Goal: Task Accomplishment & Management: Use online tool/utility

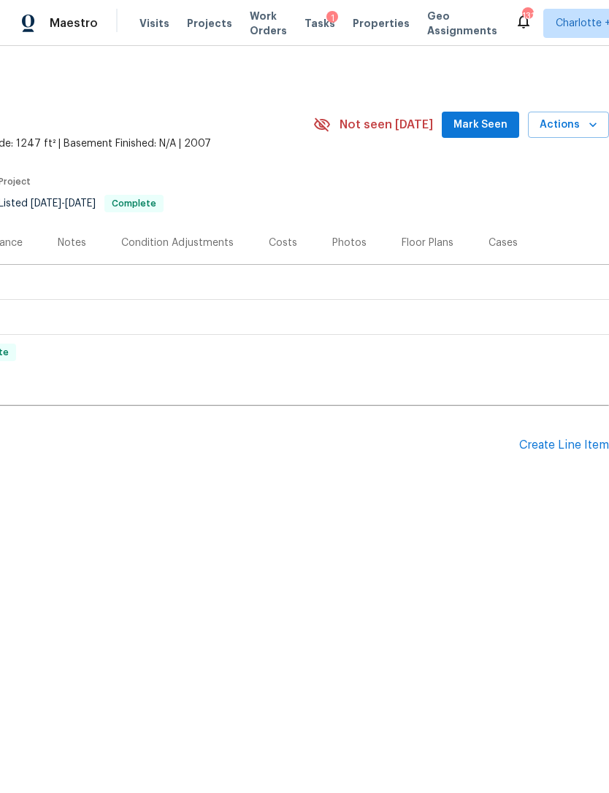
scroll to position [0, 216]
click at [561, 450] on div "Create Line Item" at bounding box center [564, 446] width 90 height 14
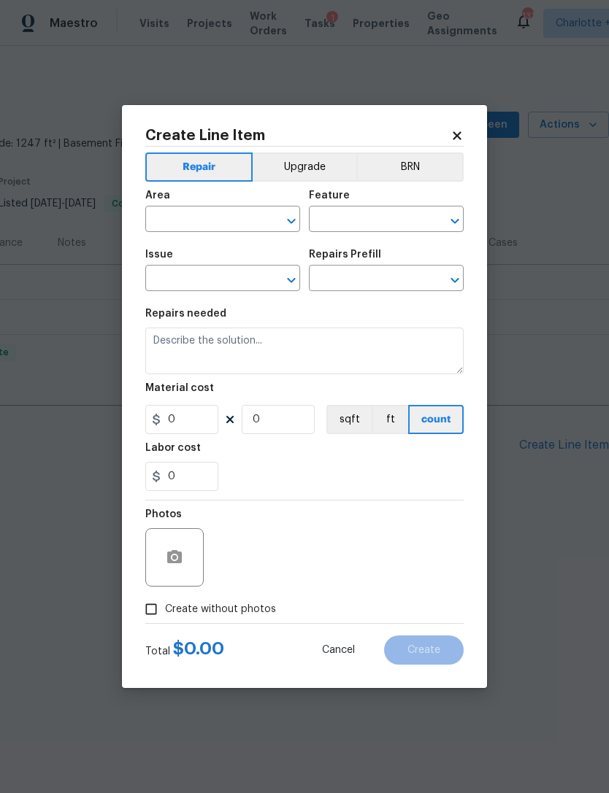
click at [238, 220] on input "text" at bounding box center [202, 220] width 114 height 23
type input "ent"
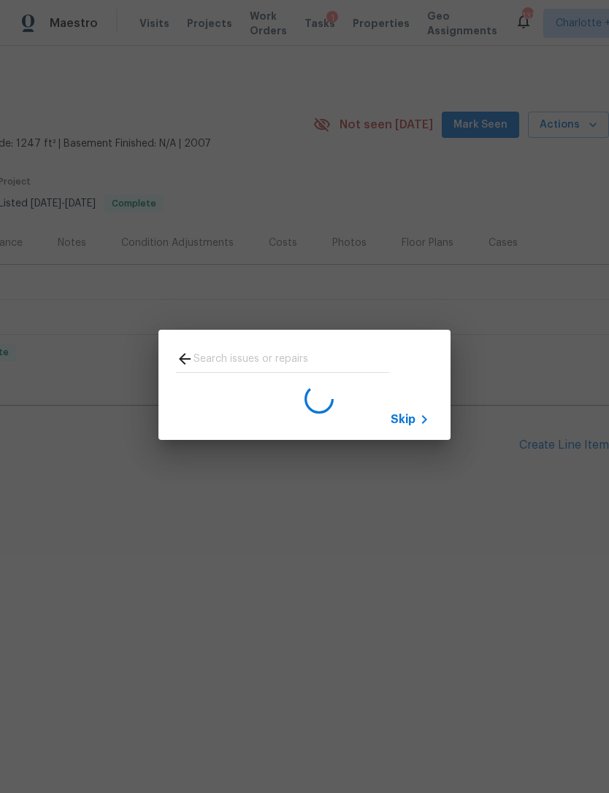
click at [189, 350] on icon at bounding box center [185, 359] width 18 height 18
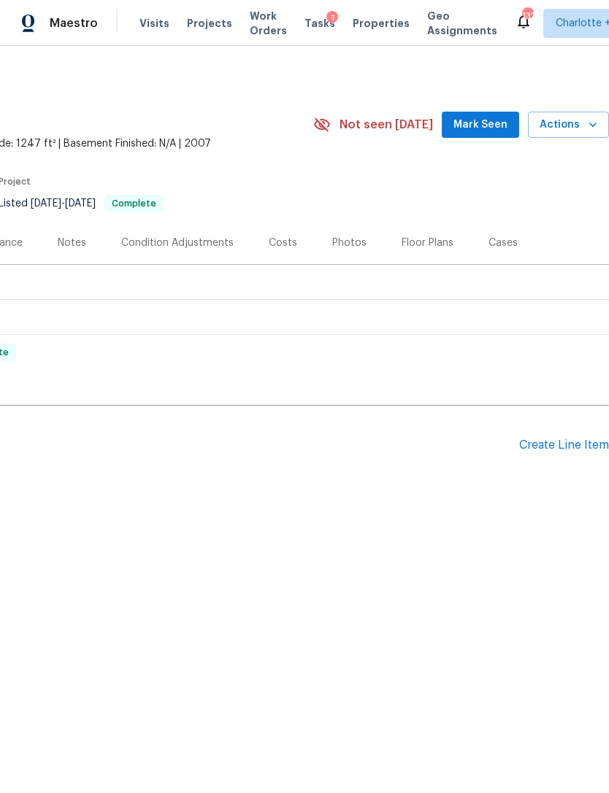
click at [560, 442] on div "Create Line Item" at bounding box center [564, 446] width 90 height 14
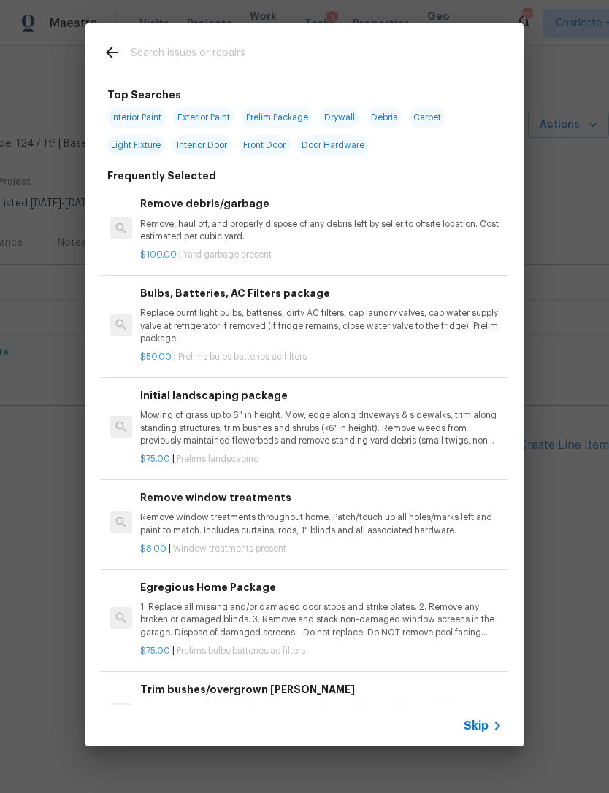
click at [566, 485] on div "Top Searches Interior Paint Exterior Paint Prelim Package Drywall Debris Carpet…" at bounding box center [304, 385] width 609 height 770
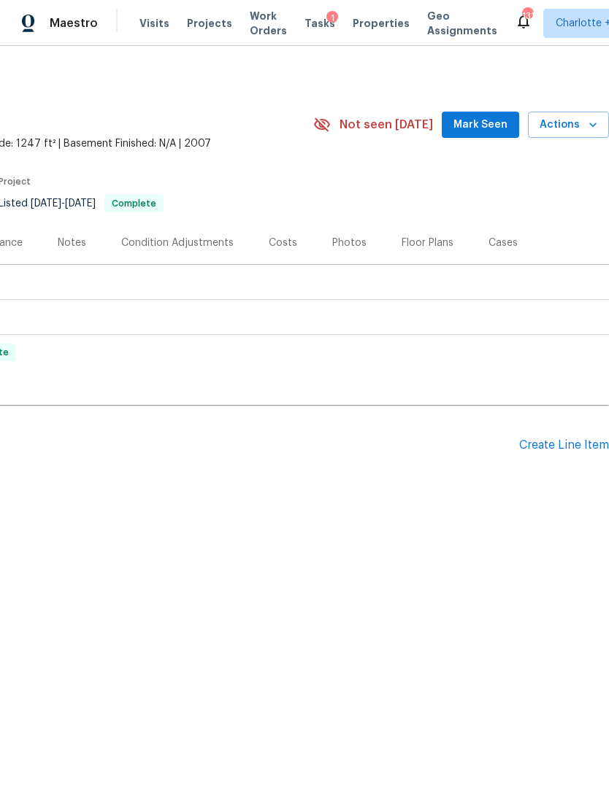
click at [569, 450] on div "Create Line Item" at bounding box center [564, 446] width 90 height 14
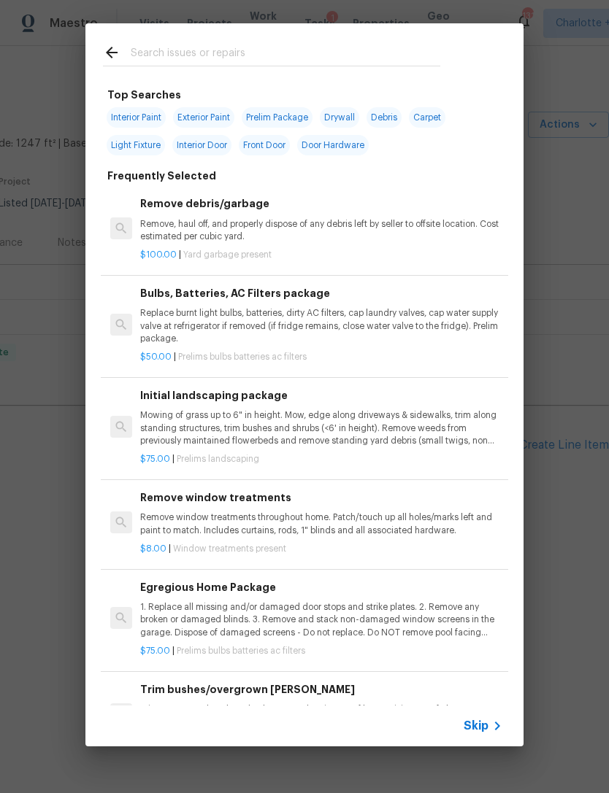
click at [247, 52] on input "text" at bounding box center [285, 55] width 309 height 22
type input "Door hardware"
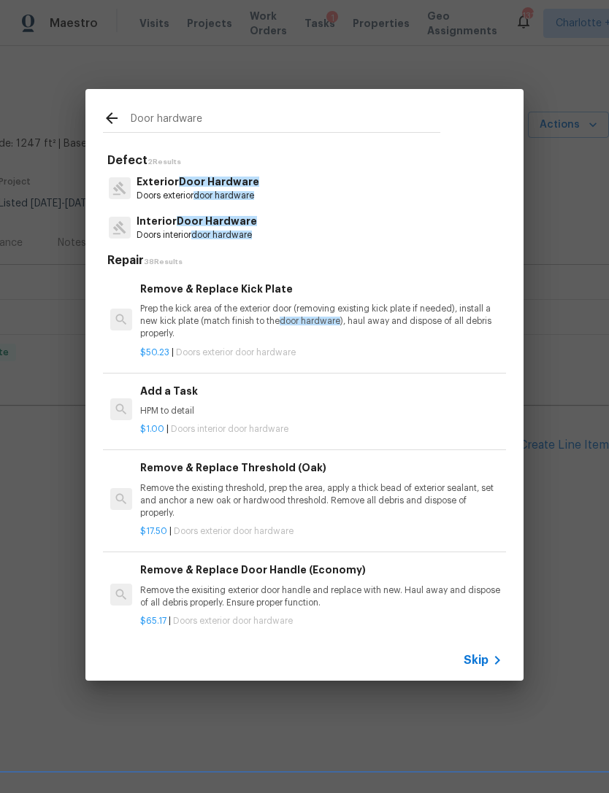
click at [241, 193] on span "door hardware" at bounding box center [223, 195] width 61 height 9
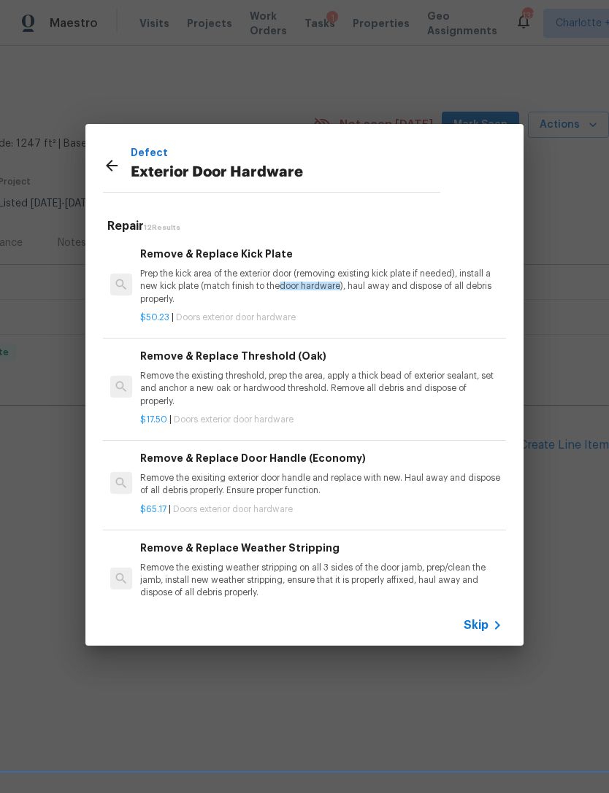
click at [240, 193] on div "Defect Exterior Door Hardware" at bounding box center [271, 165] width 372 height 82
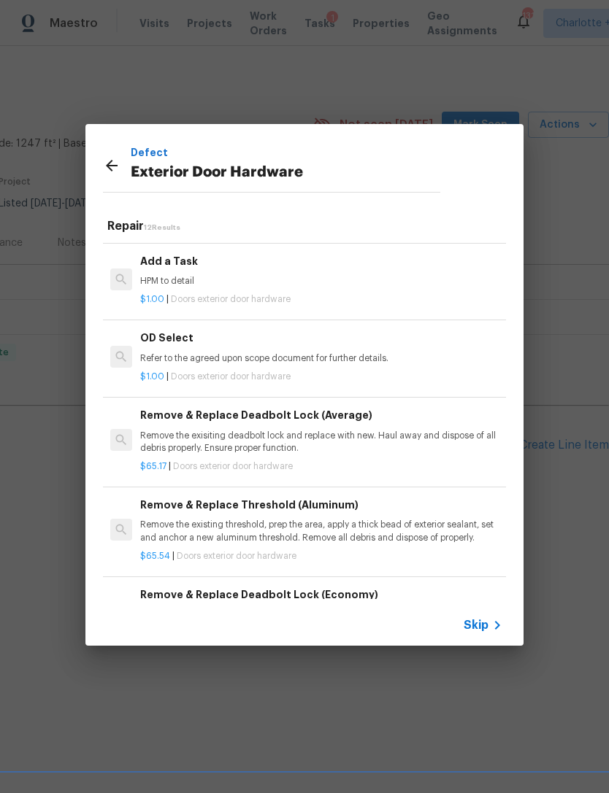
scroll to position [388, 0]
click at [190, 269] on div "Add a Task HPM to detail" at bounding box center [321, 271] width 362 height 35
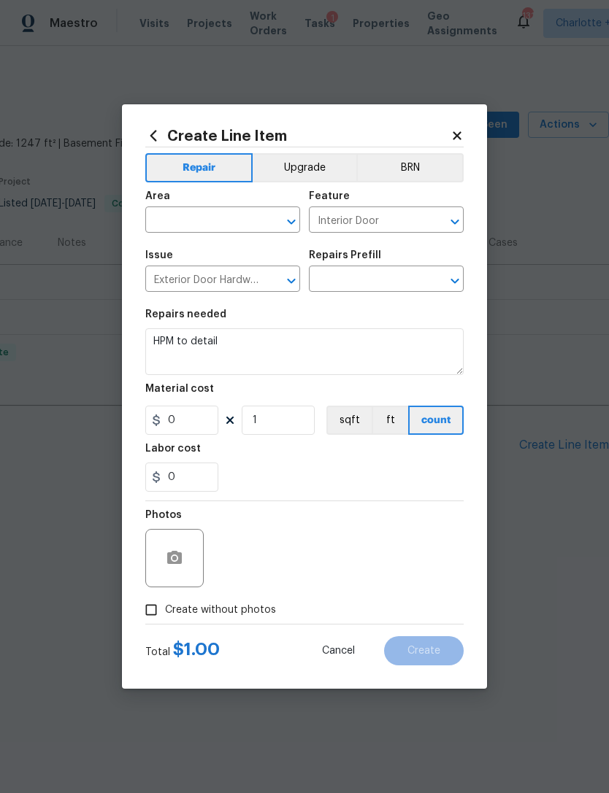
type input "Add a Task $1.00"
type input "1"
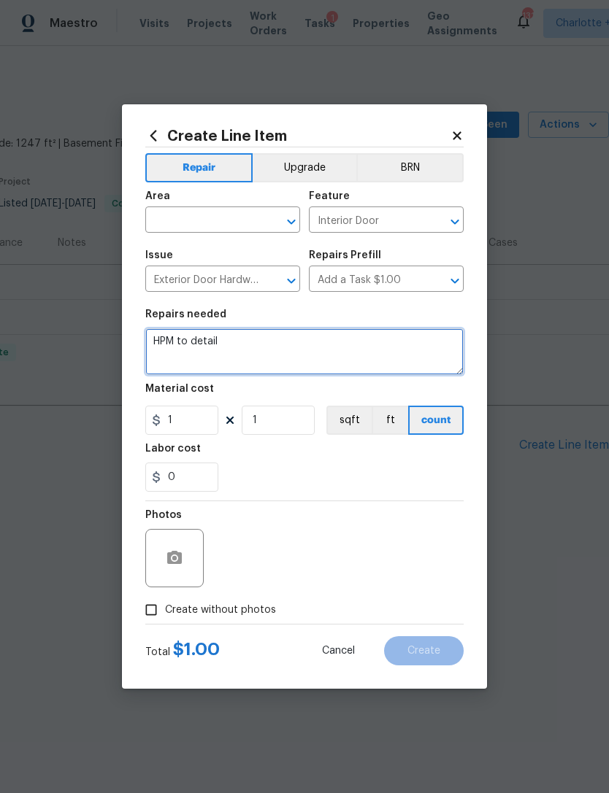
click at [240, 339] on textarea "HPM to detail" at bounding box center [304, 351] width 318 height 47
type textarea "H"
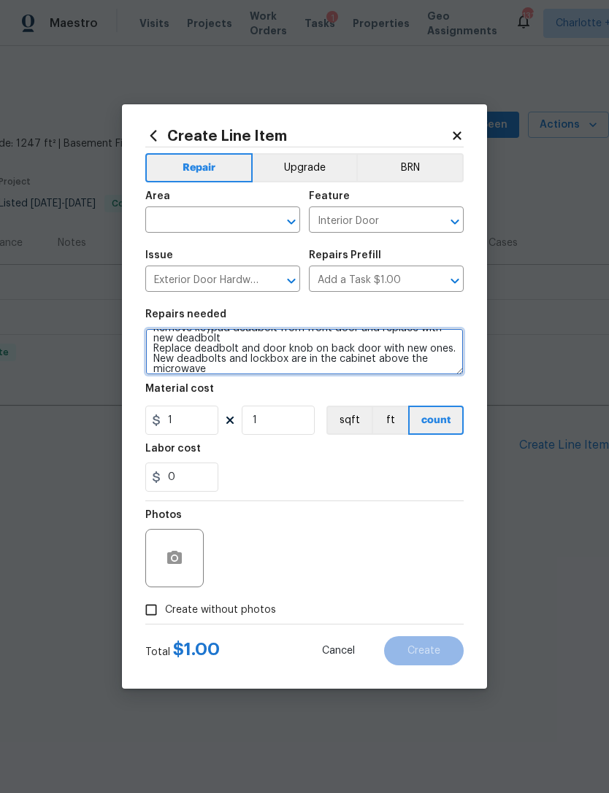
scroll to position [34, 0]
type textarea "Remove damaged lockbox from front door Install new lockbox on front door Remove…"
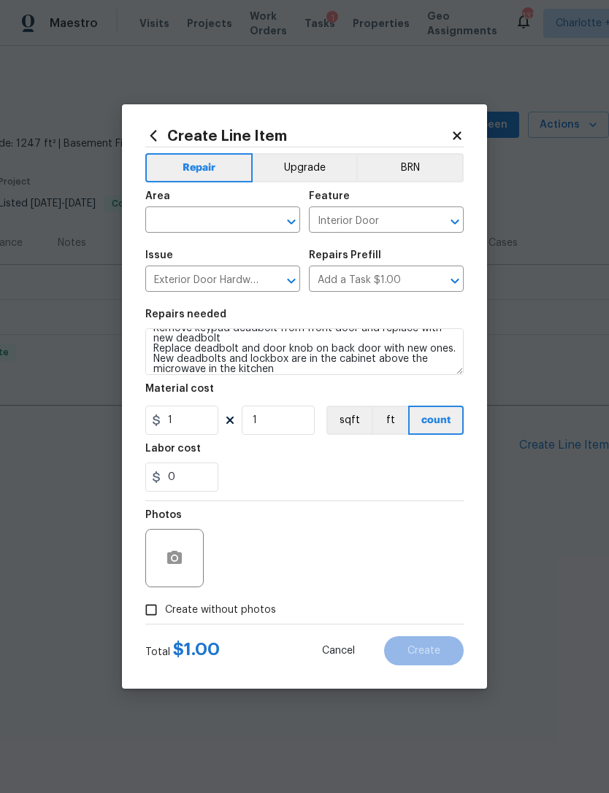
click at [242, 217] on input "text" at bounding box center [202, 221] width 114 height 23
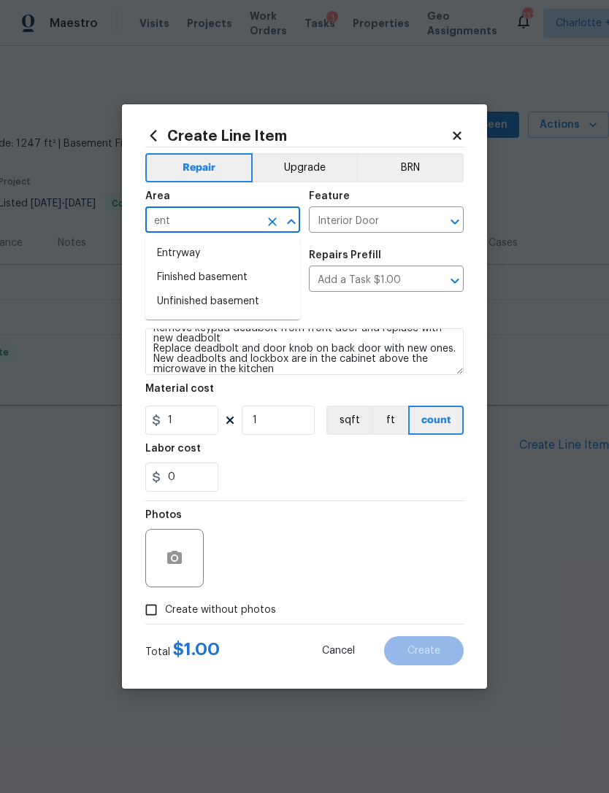
click at [230, 258] on li "Entryway" at bounding box center [222, 254] width 155 height 24
type input "Entryway"
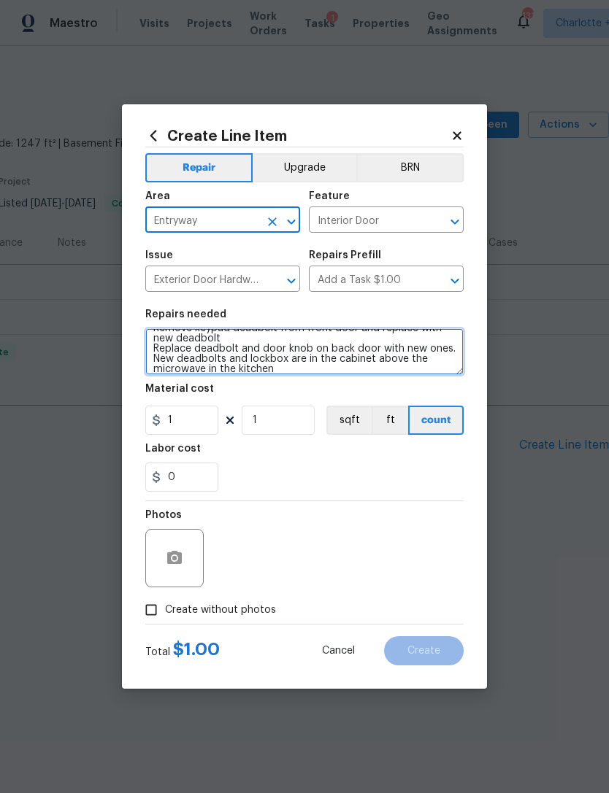
click at [311, 364] on textarea "Remove damaged lockbox from front door Install new lockbox on front door Remove…" at bounding box center [304, 351] width 318 height 47
click at [315, 369] on textarea "Remove damaged lockbox from front door Install new lockbox on front door Remove…" at bounding box center [304, 351] width 318 height 47
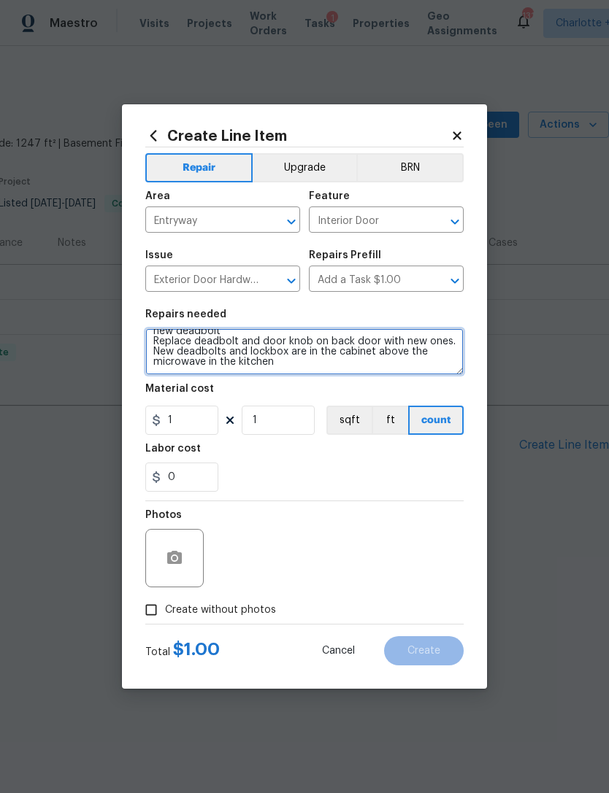
scroll to position [41, 0]
click at [296, 359] on textarea "Remove damaged lockbox from front door Install new lockbox on front door Remove…" at bounding box center [304, 351] width 318 height 47
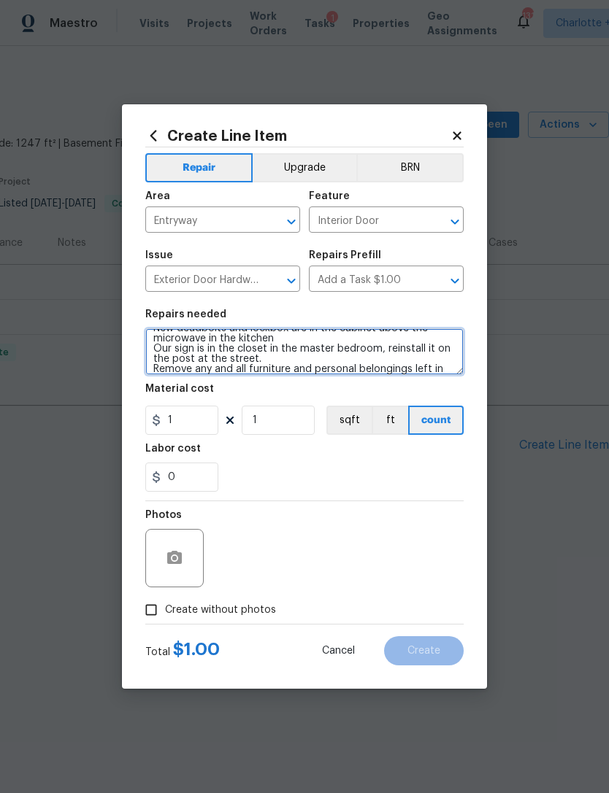
scroll to position [82, 0]
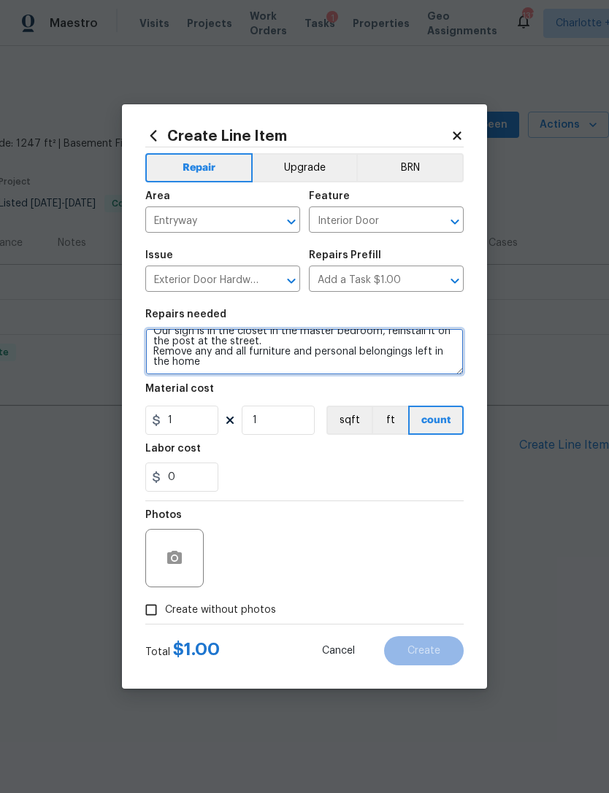
type textarea "Remove damaged lockbox from front door Install new lockbox on front door Remove…"
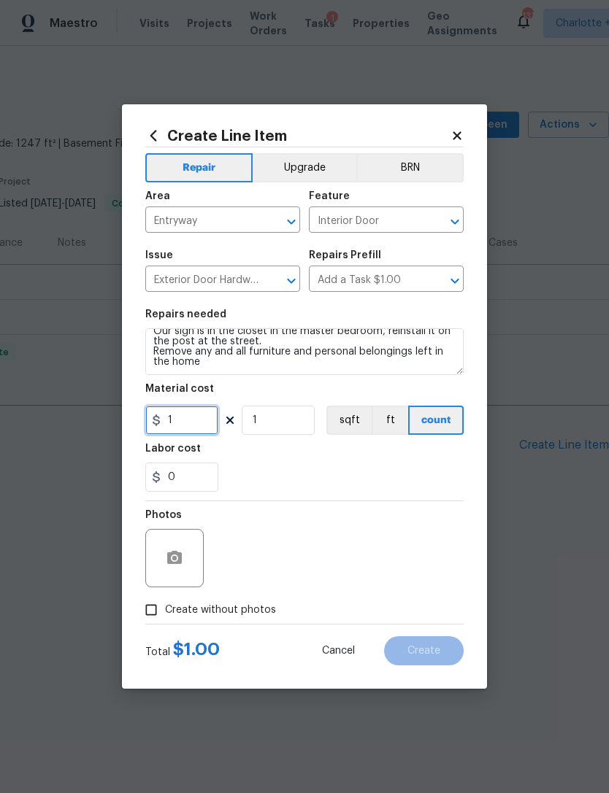
click at [196, 422] on input "1" at bounding box center [181, 420] width 73 height 29
type input "250"
click at [423, 478] on div "0" at bounding box center [304, 477] width 318 height 29
click at [145, 608] on input "Create without photos" at bounding box center [151, 610] width 28 height 28
checkbox input "true"
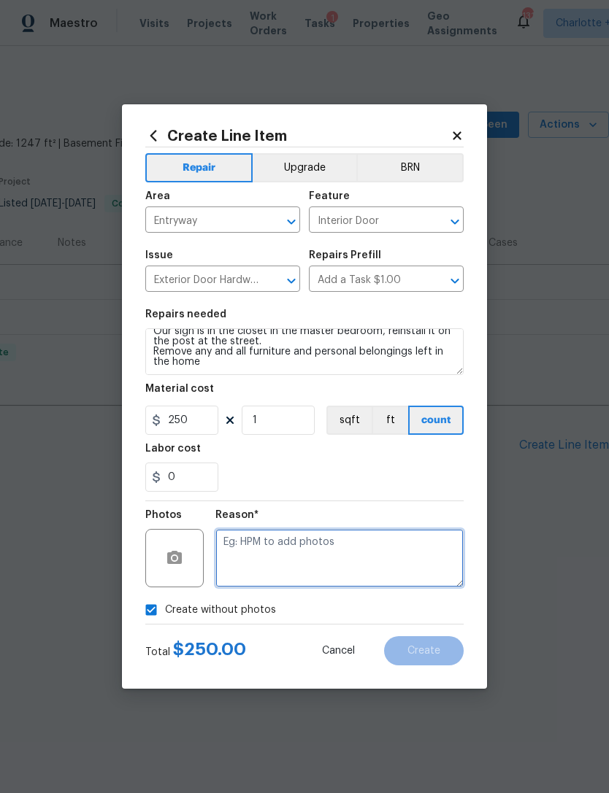
click at [385, 555] on textarea at bounding box center [339, 558] width 248 height 58
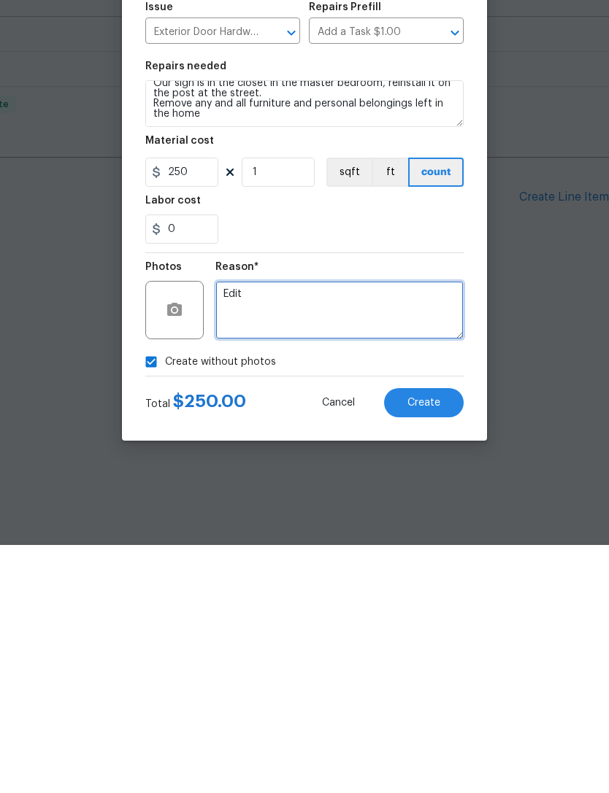
type textarea "Edit"
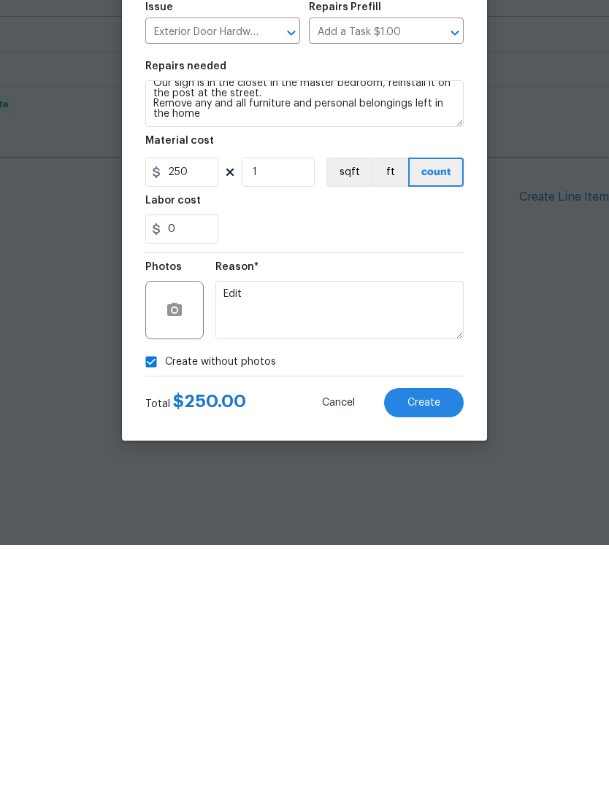
click at [430, 646] on span "Create" at bounding box center [423, 651] width 33 height 11
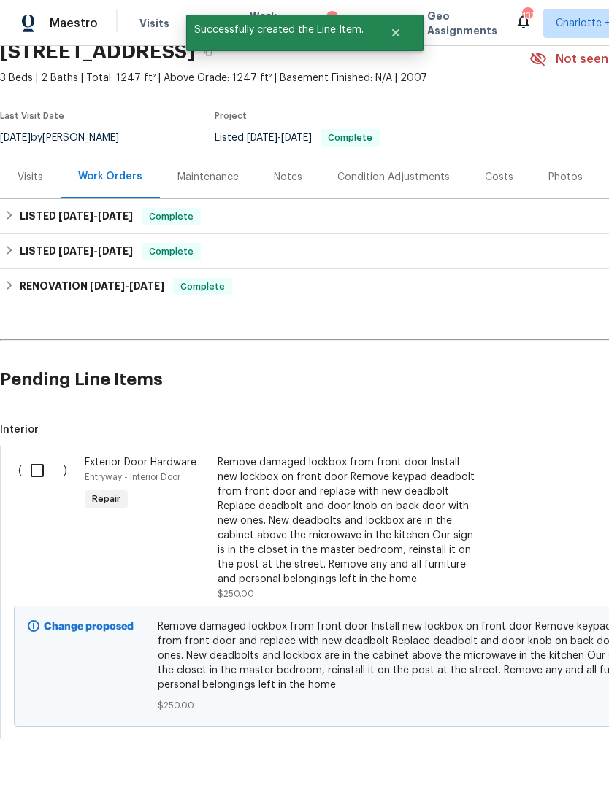
scroll to position [66, 0]
click at [36, 464] on input "checkbox" at bounding box center [43, 470] width 42 height 31
checkbox input "true"
click at [545, 758] on span "Create Work Order" at bounding box center [525, 757] width 97 height 18
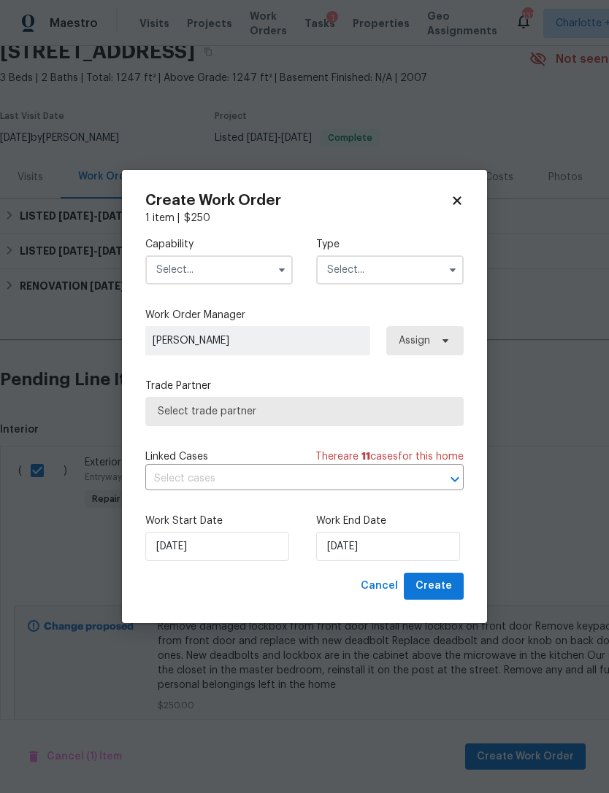
click at [249, 271] on input "text" at bounding box center [218, 269] width 147 height 29
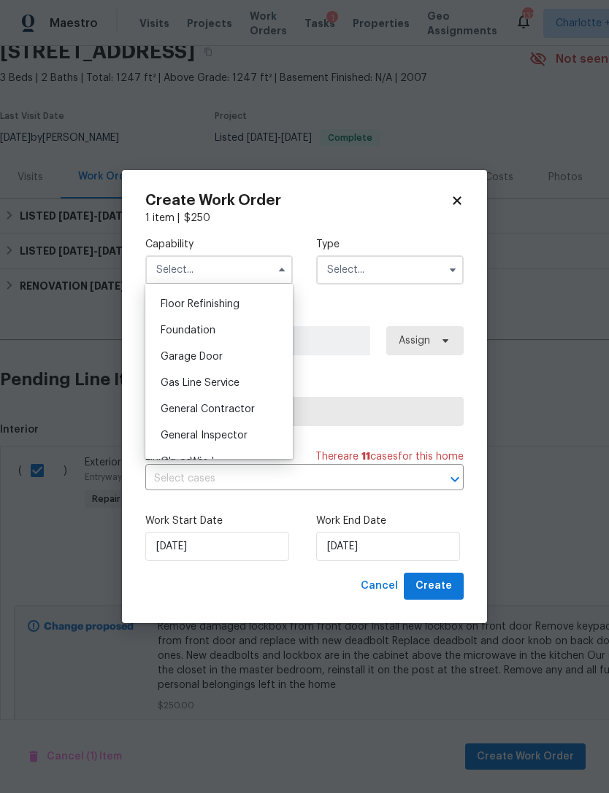
scroll to position [593, 0]
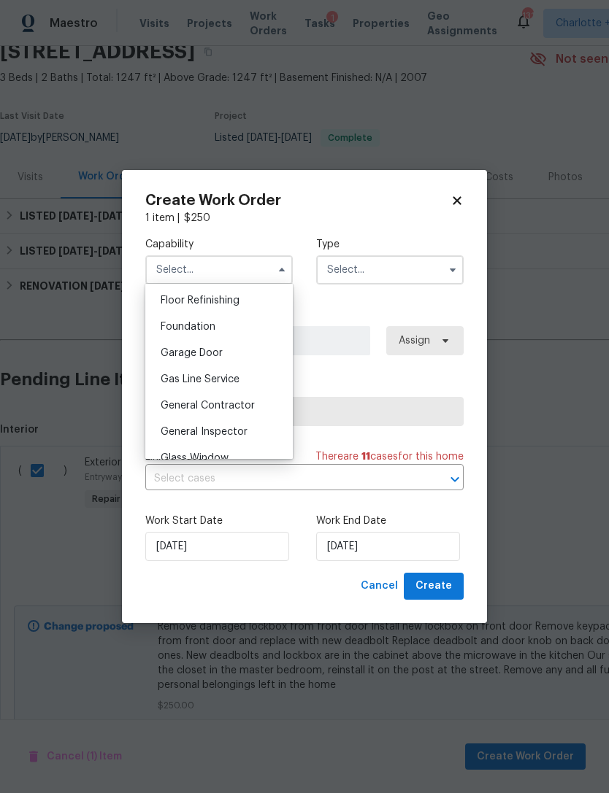
click at [266, 406] on div "General Contractor" at bounding box center [219, 406] width 140 height 26
type input "General Contractor"
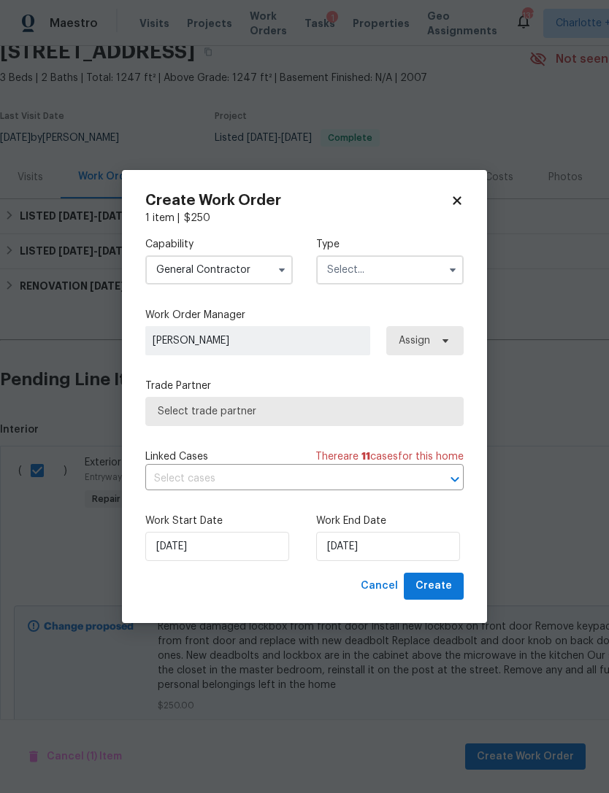
click at [355, 272] on input "text" at bounding box center [389, 269] width 147 height 29
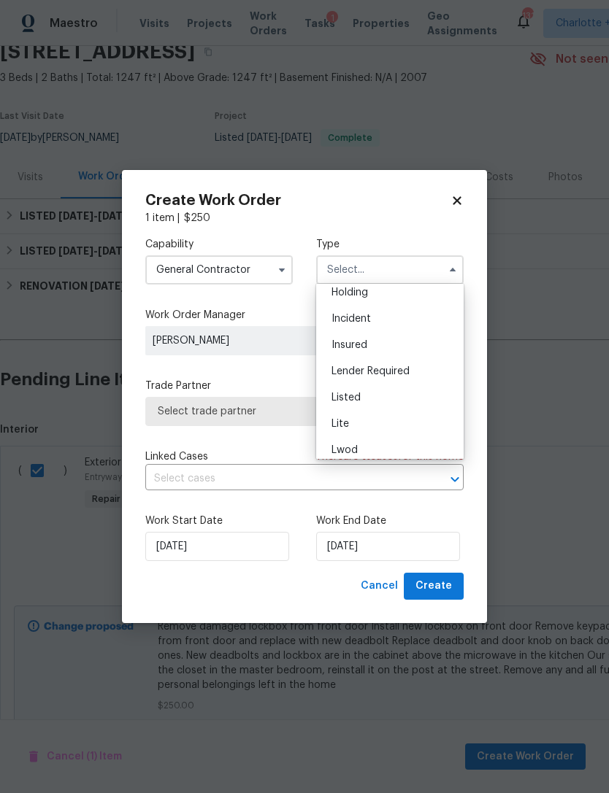
scroll to position [73, 0]
click at [364, 388] on div "Listed" at bounding box center [390, 385] width 140 height 26
type input "Listed"
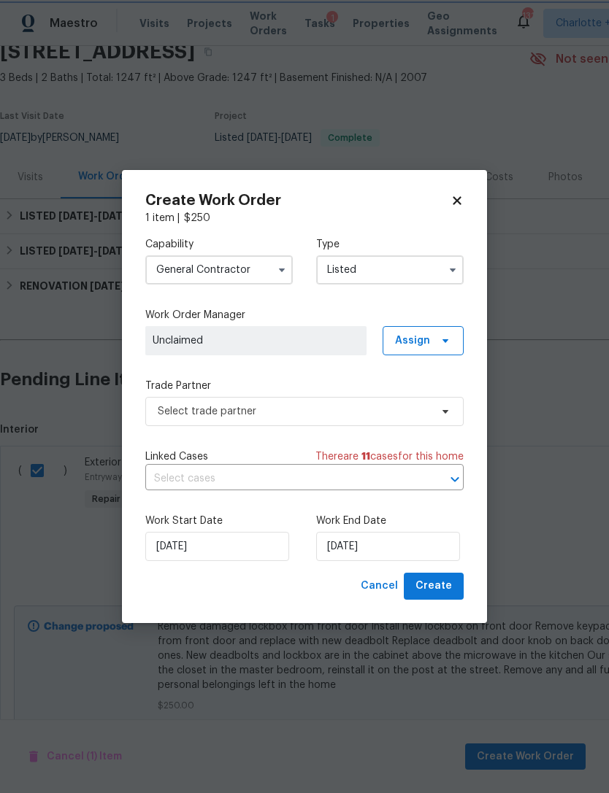
scroll to position [0, 0]
click at [428, 342] on span "Assign" at bounding box center [412, 341] width 35 height 15
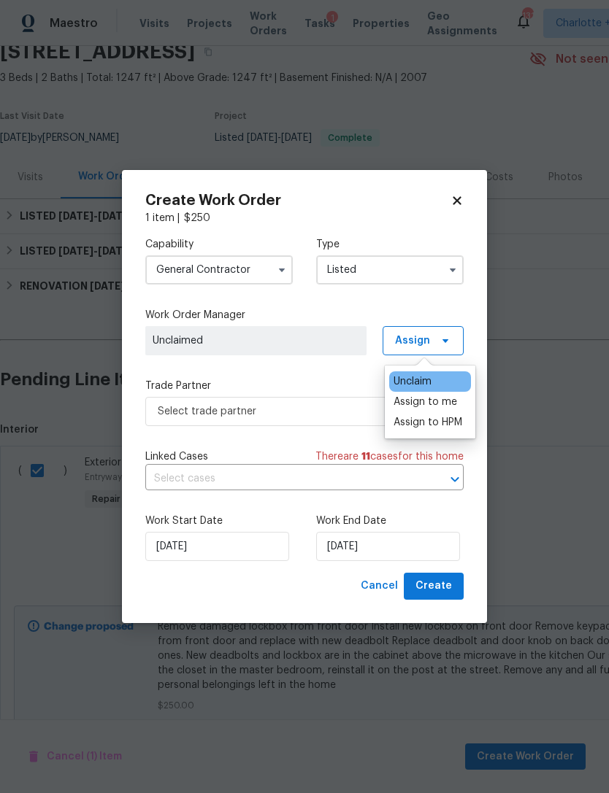
click at [428, 407] on div "Assign to me" at bounding box center [425, 402] width 64 height 15
click at [335, 366] on div "Capability General Contractor Type Listed Work Order Manager Chip Hunter Assign…" at bounding box center [304, 399] width 318 height 347
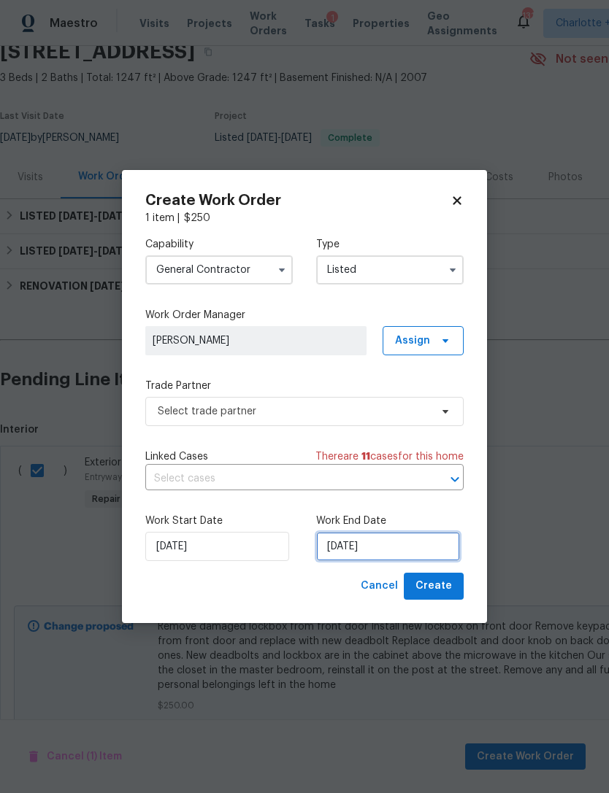
click at [382, 558] on input "[DATE]" at bounding box center [388, 546] width 144 height 29
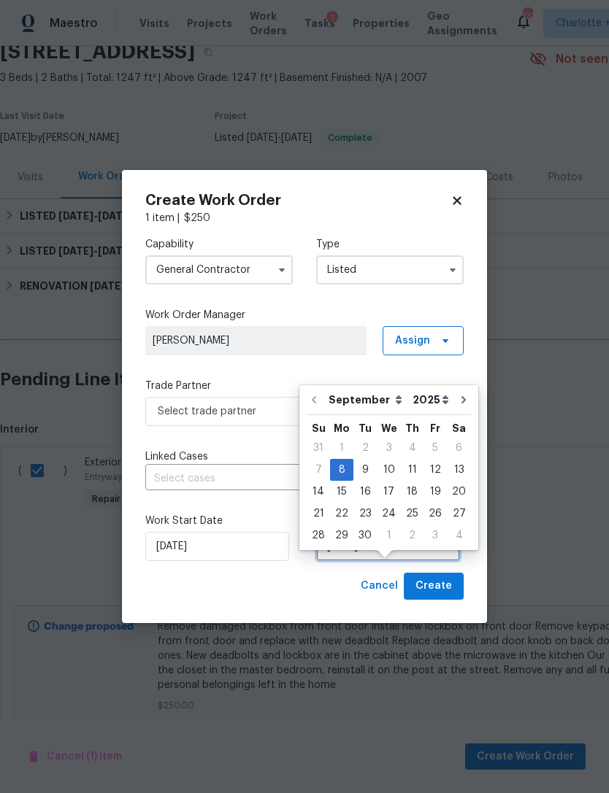
scroll to position [27, 0]
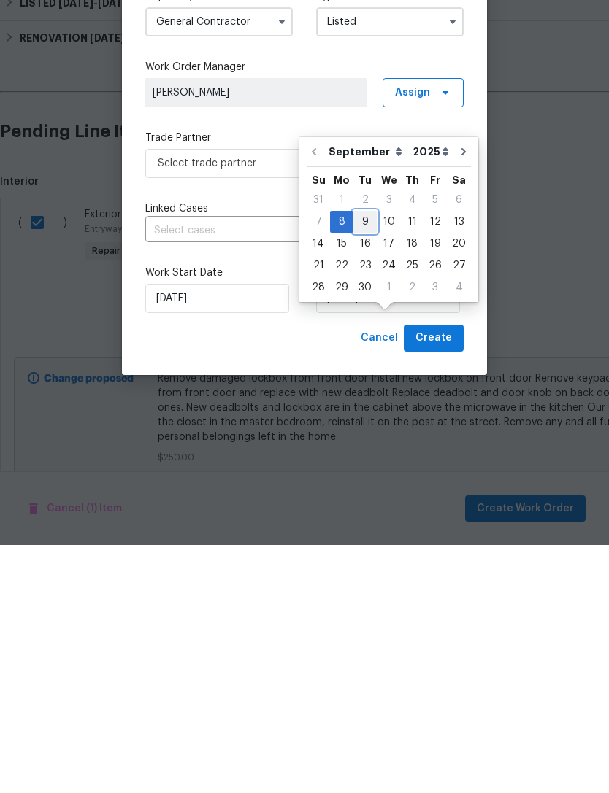
click at [364, 460] on div "9" at bounding box center [364, 470] width 23 height 20
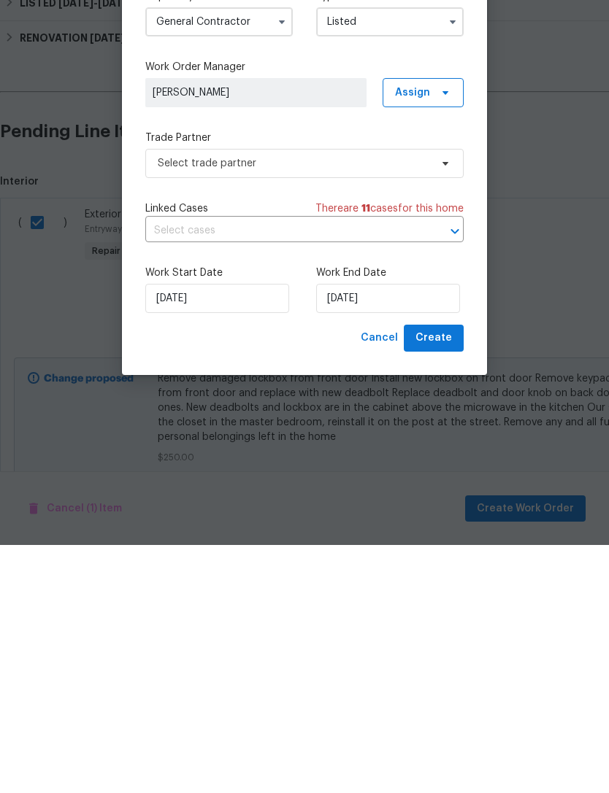
type input "[DATE]"
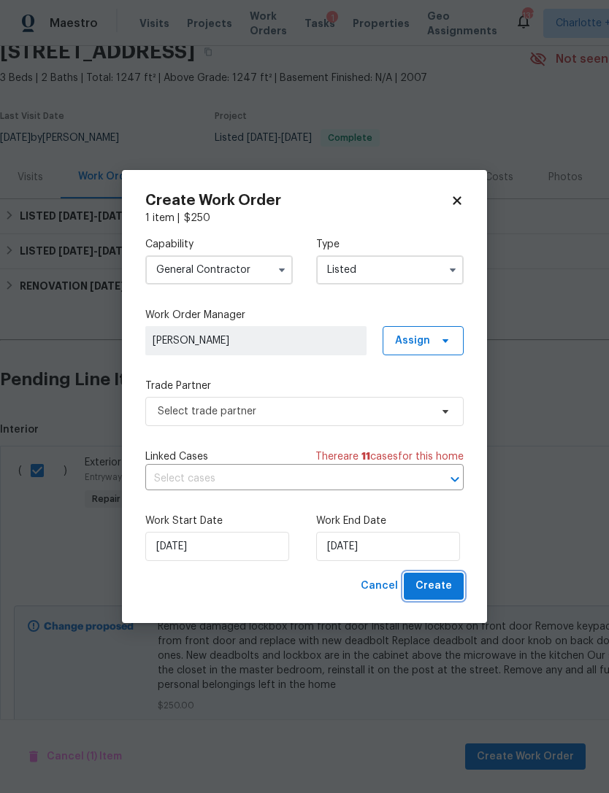
click at [449, 589] on span "Create" at bounding box center [433, 586] width 36 height 18
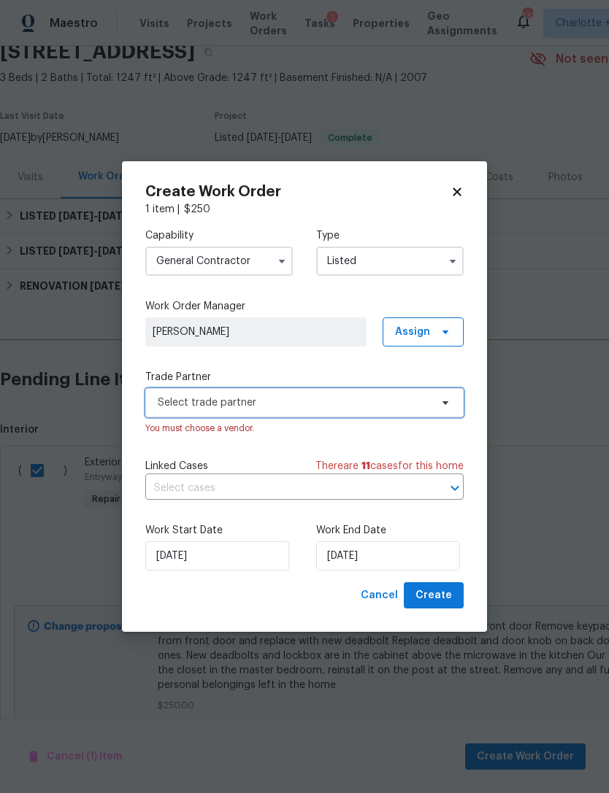
click at [445, 397] on icon at bounding box center [445, 403] width 12 height 12
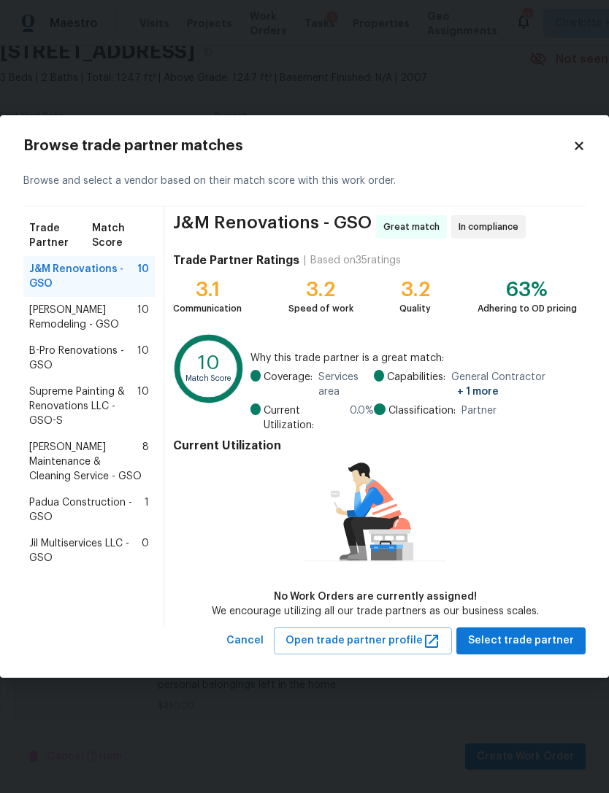
click at [577, 139] on icon at bounding box center [578, 145] width 13 height 13
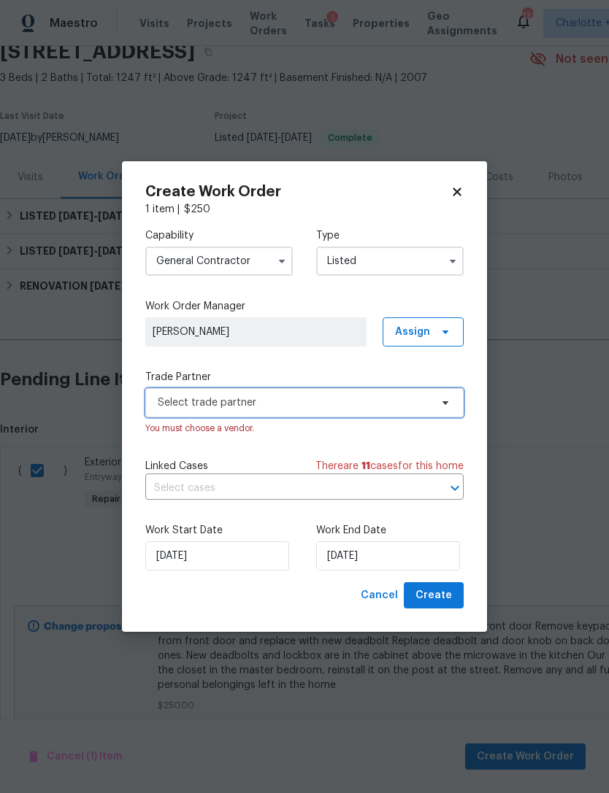
click at [434, 396] on span "Select trade partner" at bounding box center [304, 402] width 318 height 29
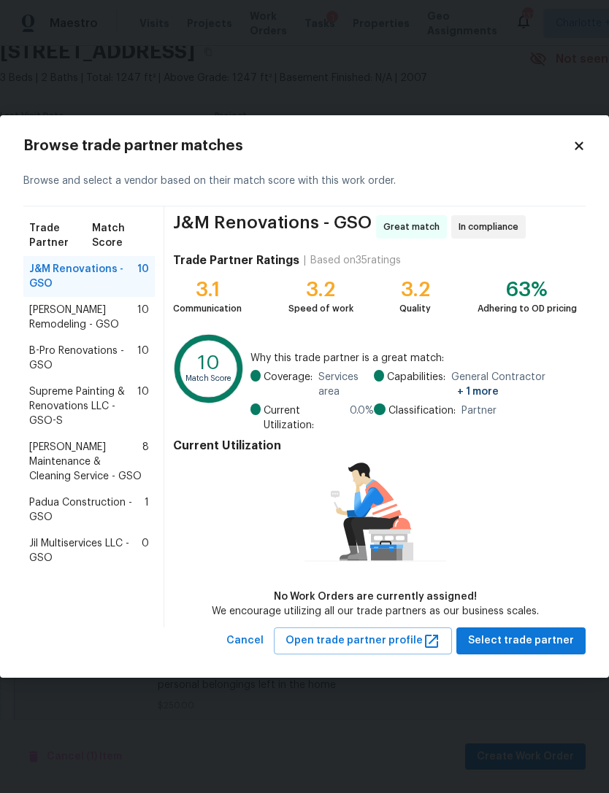
click at [121, 537] on span "Jil Multiservices LLC - GSO" at bounding box center [85, 551] width 112 height 29
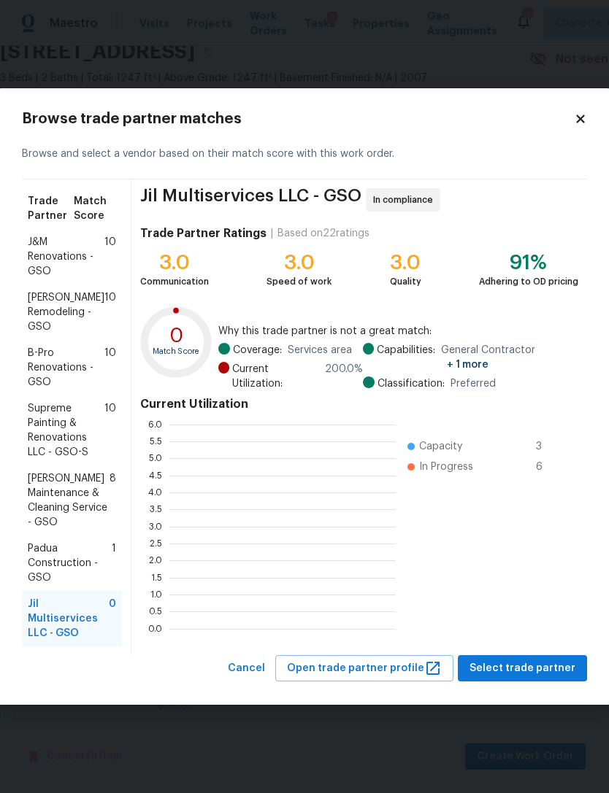
scroll to position [204, 226]
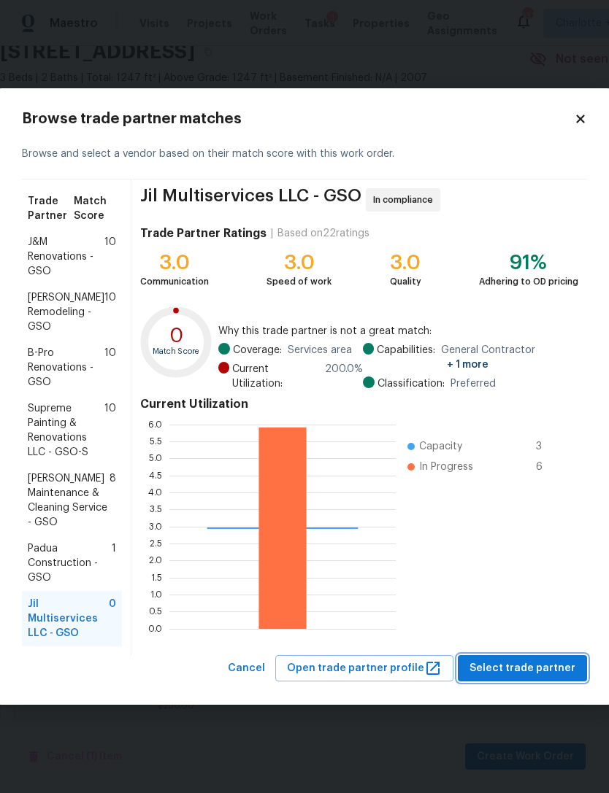
click at [545, 667] on span "Select trade partner" at bounding box center [522, 669] width 106 height 18
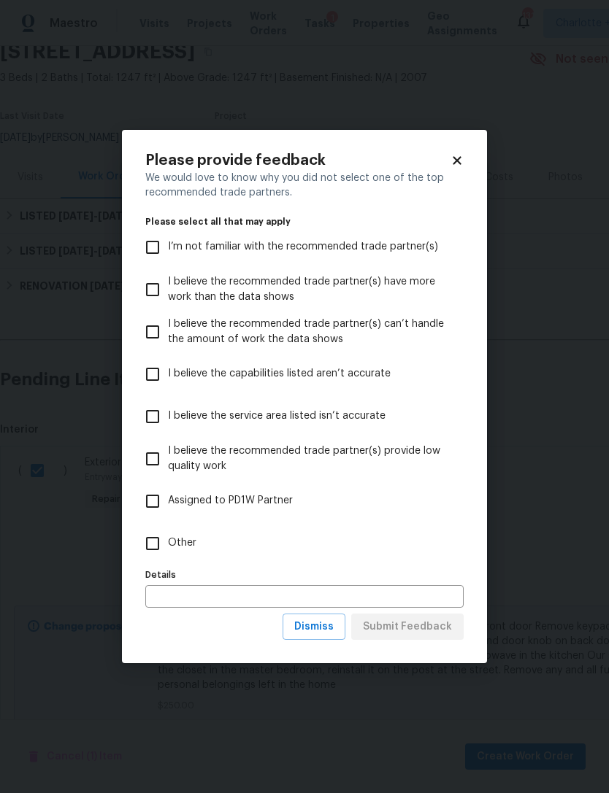
click at [155, 416] on input "I believe the service area listed isn’t accurate" at bounding box center [152, 416] width 31 height 31
checkbox input "true"
click at [439, 629] on span "Submit Feedback" at bounding box center [407, 627] width 89 height 18
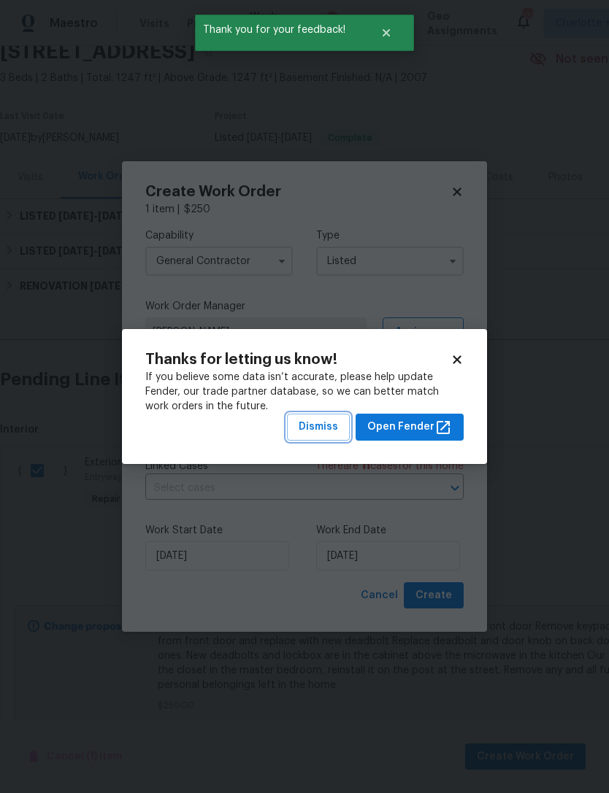
click at [337, 429] on span "Dismiss" at bounding box center [318, 427] width 39 height 18
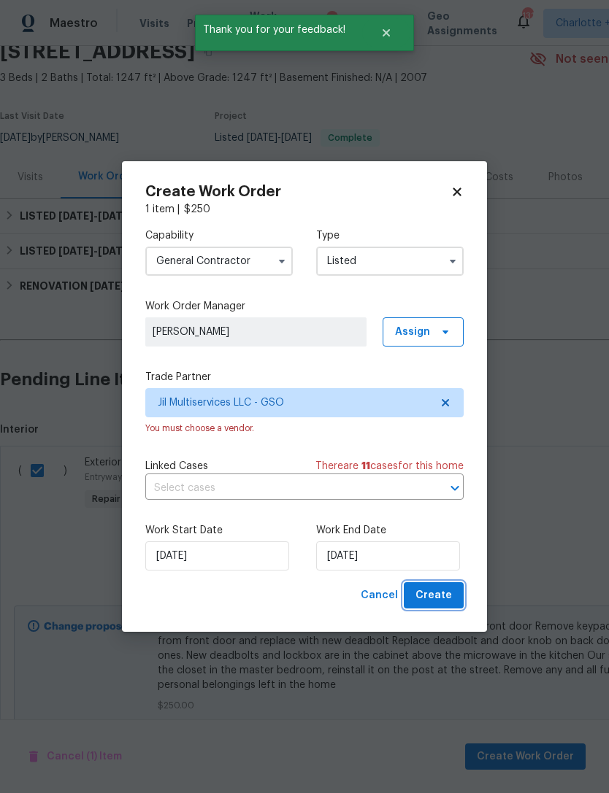
click at [442, 593] on span "Create" at bounding box center [433, 596] width 36 height 18
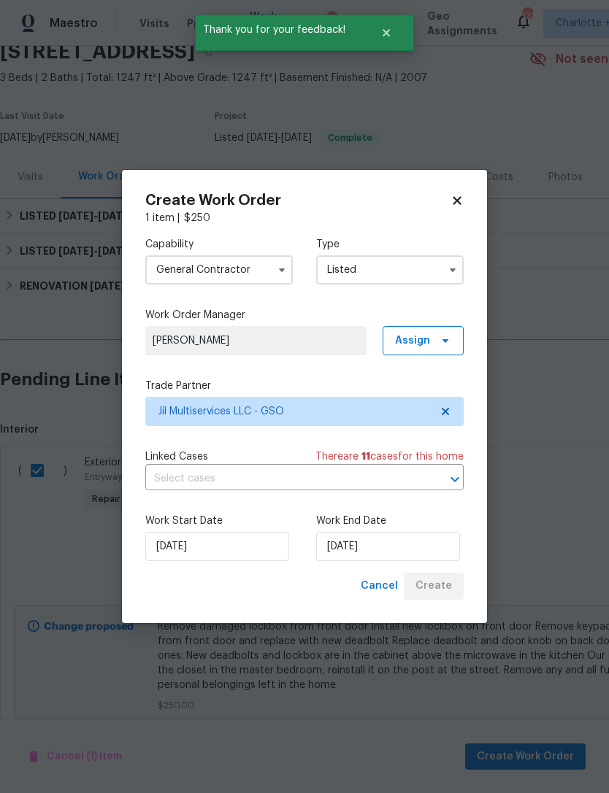
checkbox input "false"
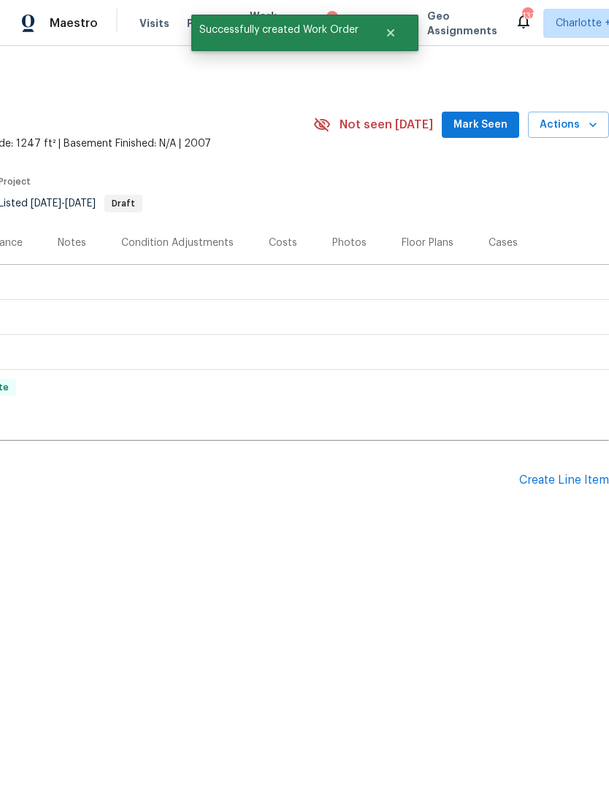
scroll to position [0, 216]
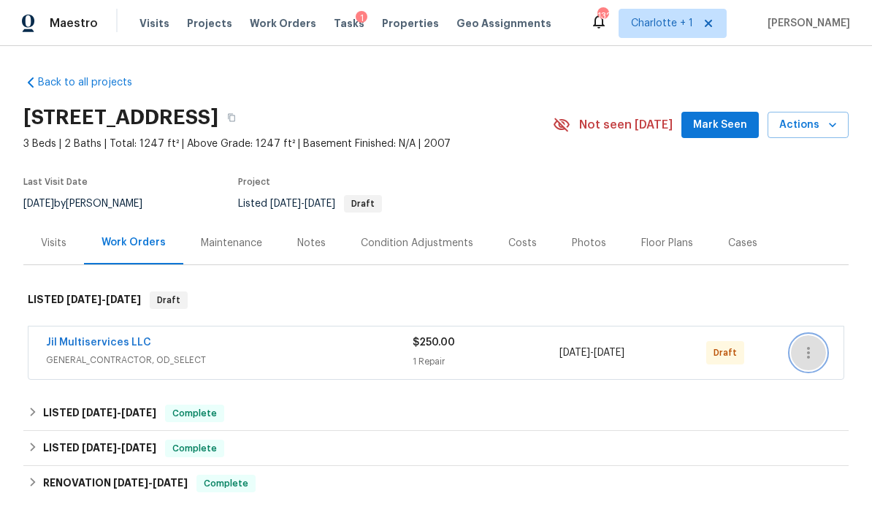
click at [808, 351] on icon "button" at bounding box center [808, 353] width 3 height 12
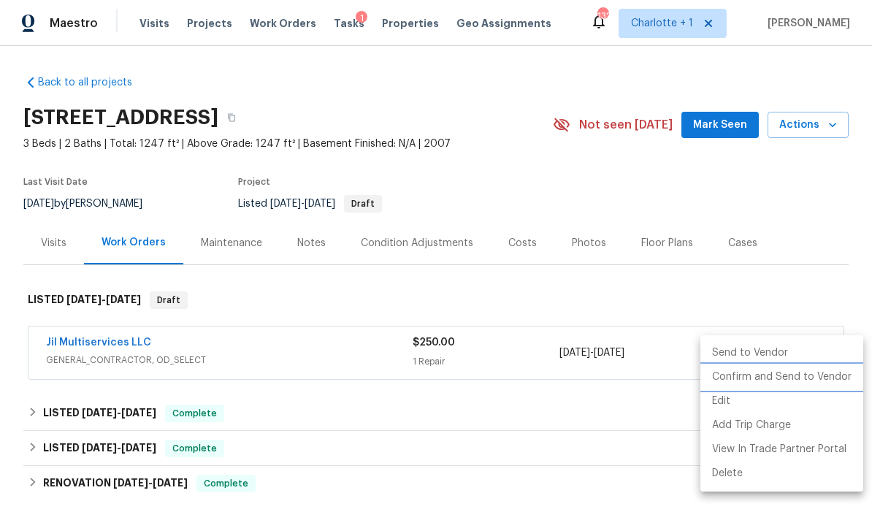
click at [795, 373] on li "Confirm and Send to Vendor" at bounding box center [781, 377] width 163 height 24
